Goal: Obtain resource: Download file/media

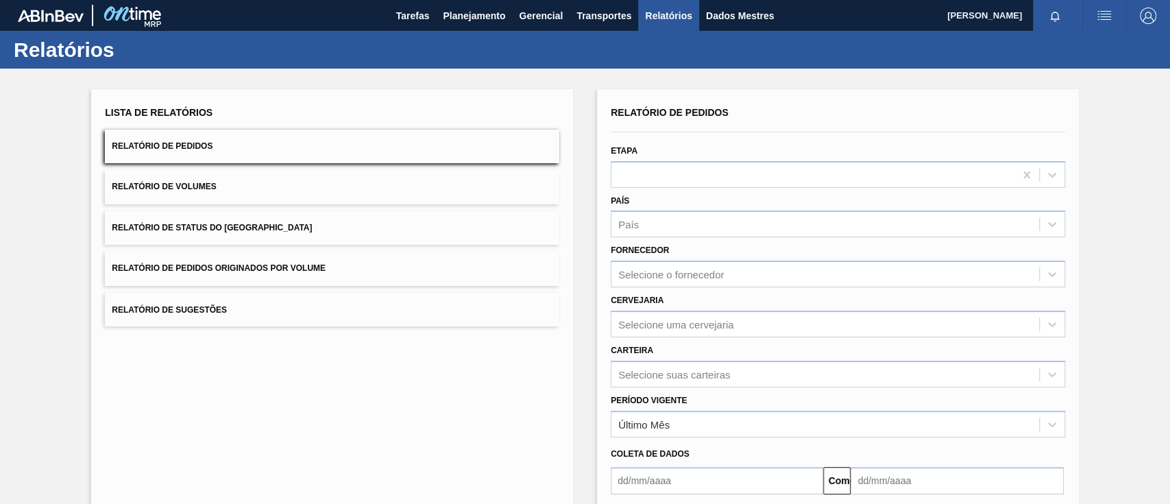
click at [274, 275] on button "Relatório de Pedidos Originados por Volume" at bounding box center [332, 269] width 455 height 34
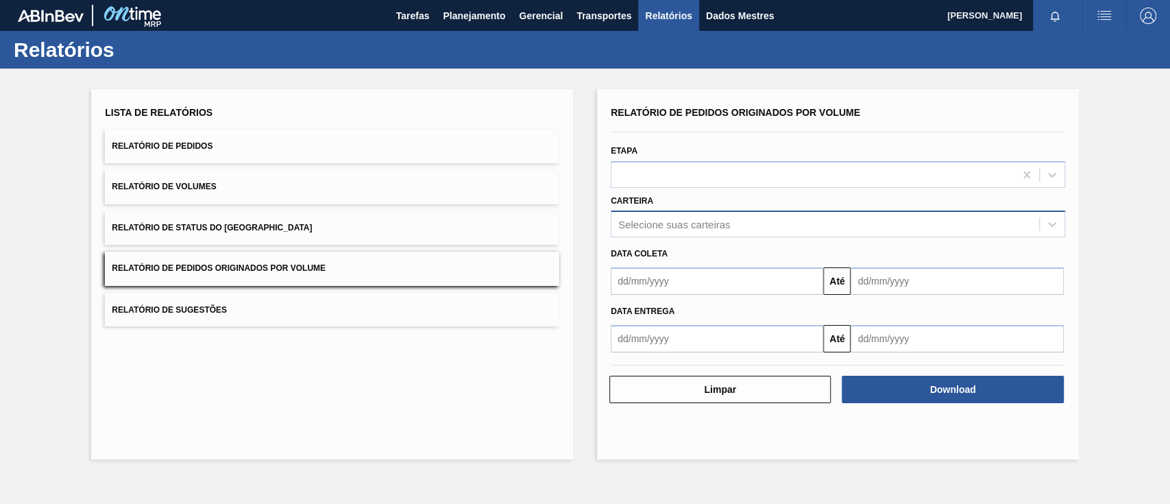
click at [675, 215] on div "Selecione suas carteiras" at bounding box center [826, 225] width 428 height 20
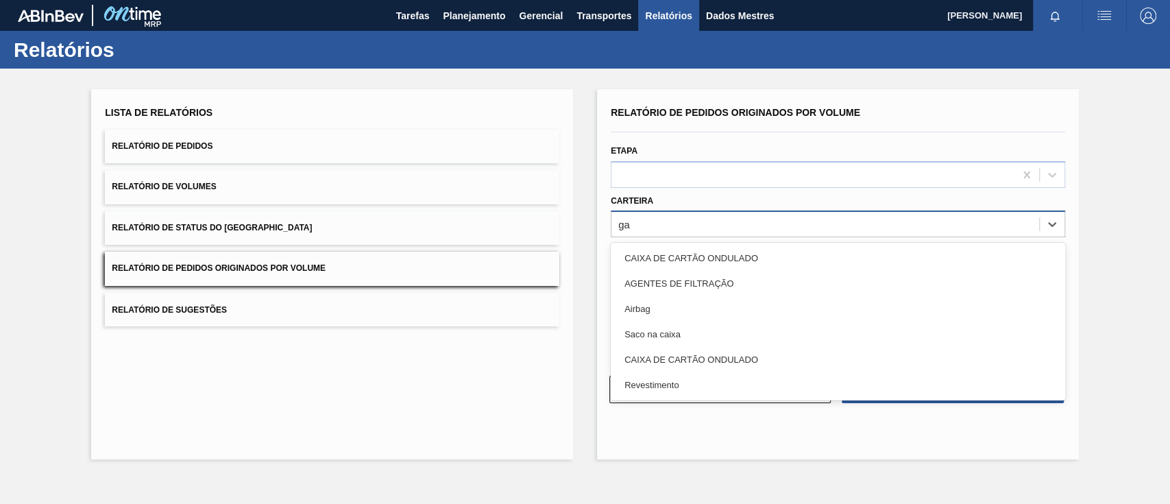
type input "g"
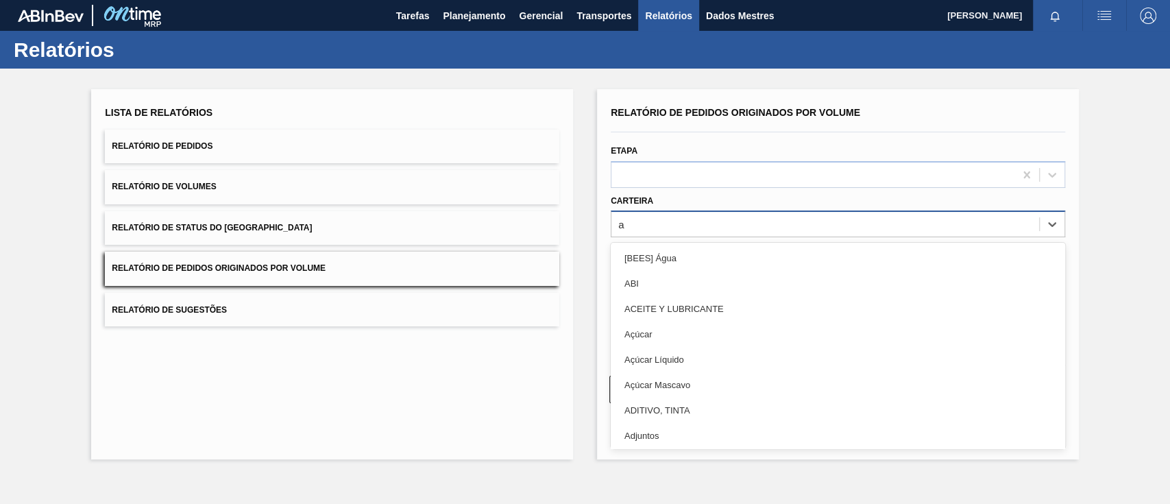
type input "aç"
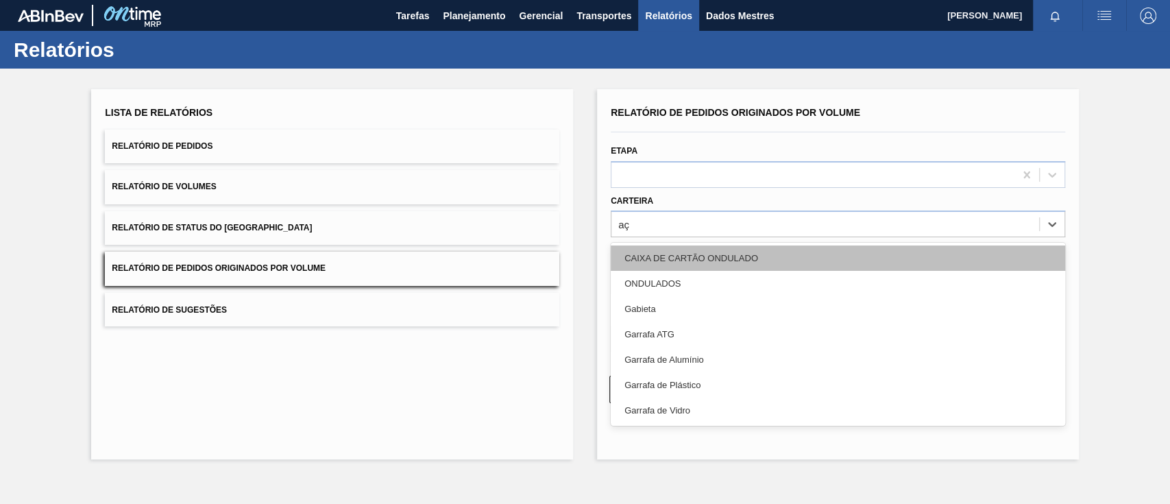
click at [686, 250] on div "CAIXA DE CARTÃO ONDULADO" at bounding box center [838, 257] width 455 height 25
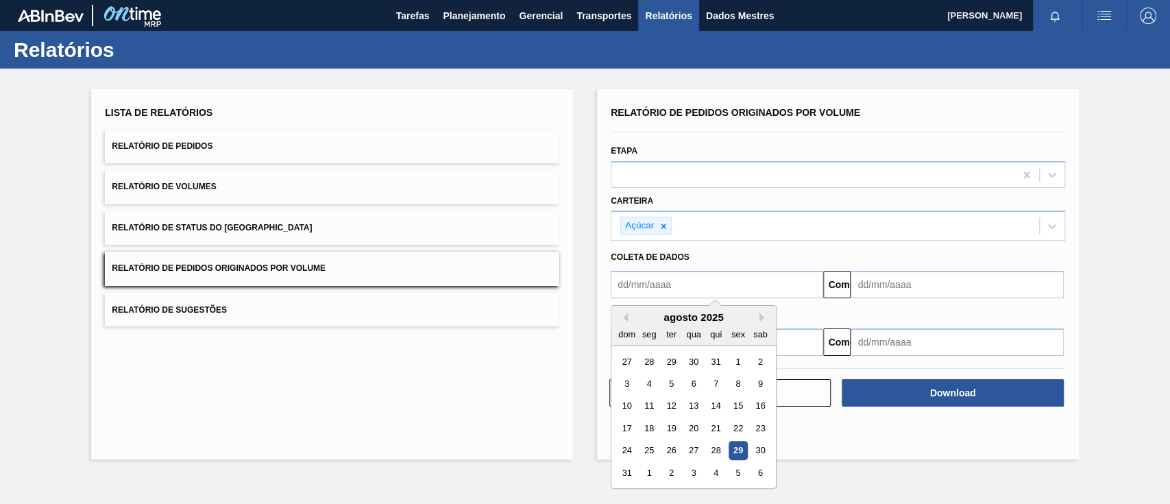
click at [729, 281] on input "text" at bounding box center [717, 284] width 213 height 27
click at [729, 359] on div "1" at bounding box center [738, 361] width 19 height 19
type input "[DATE]"
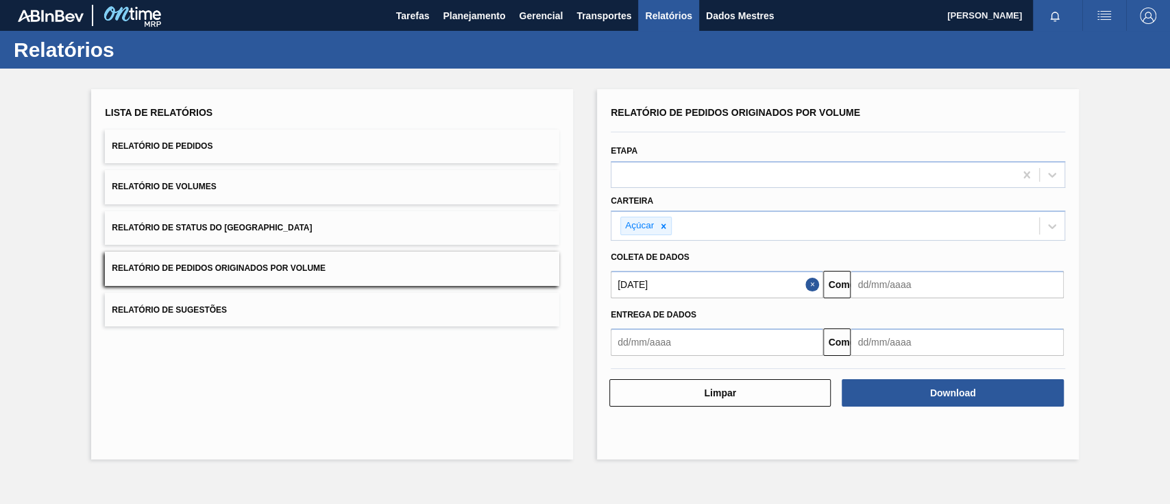
click at [900, 288] on input "text" at bounding box center [957, 284] width 213 height 27
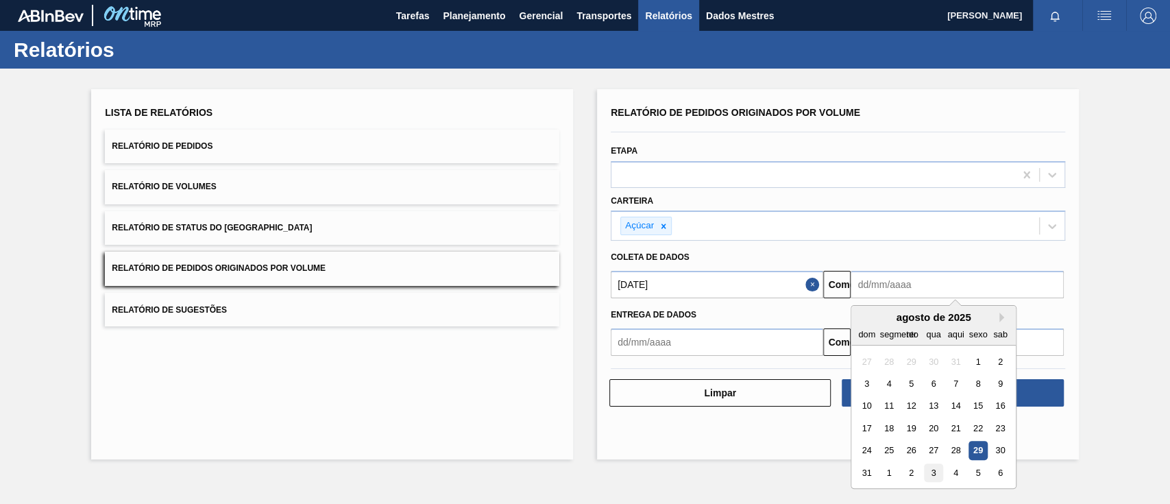
click at [932, 476] on font "3" at bounding box center [934, 473] width 5 height 10
type input "[DATE]"
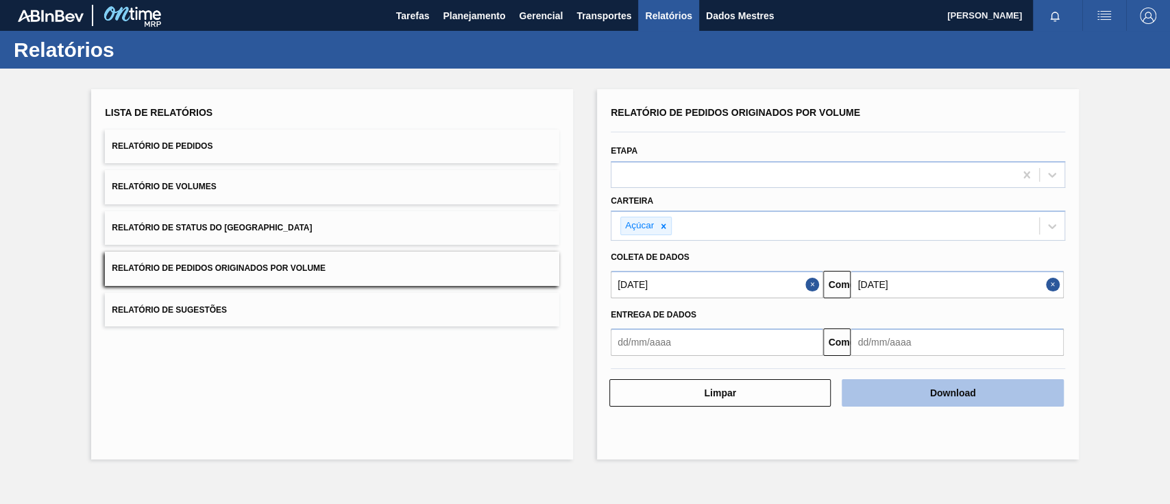
click at [974, 394] on font "Download" at bounding box center [953, 392] width 46 height 11
